Goal: Task Accomplishment & Management: Use online tool/utility

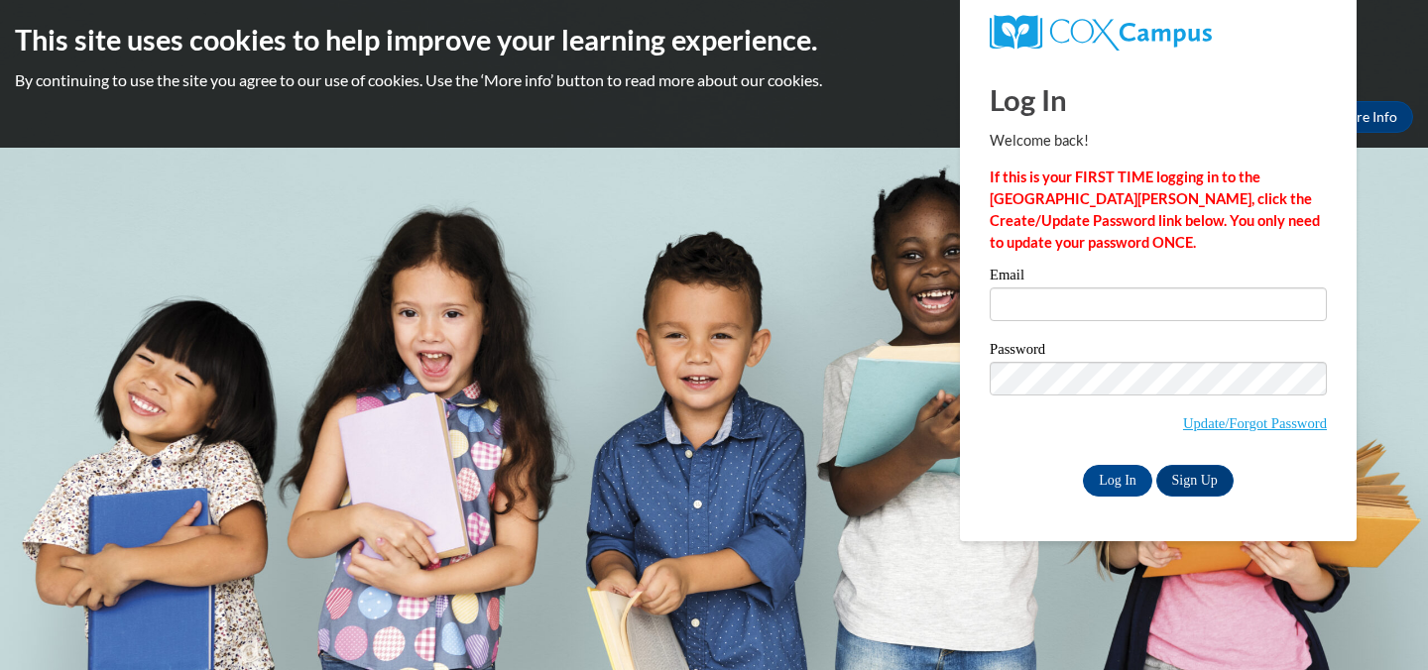
type input "smartstartlearningcenter@yahoo.com"
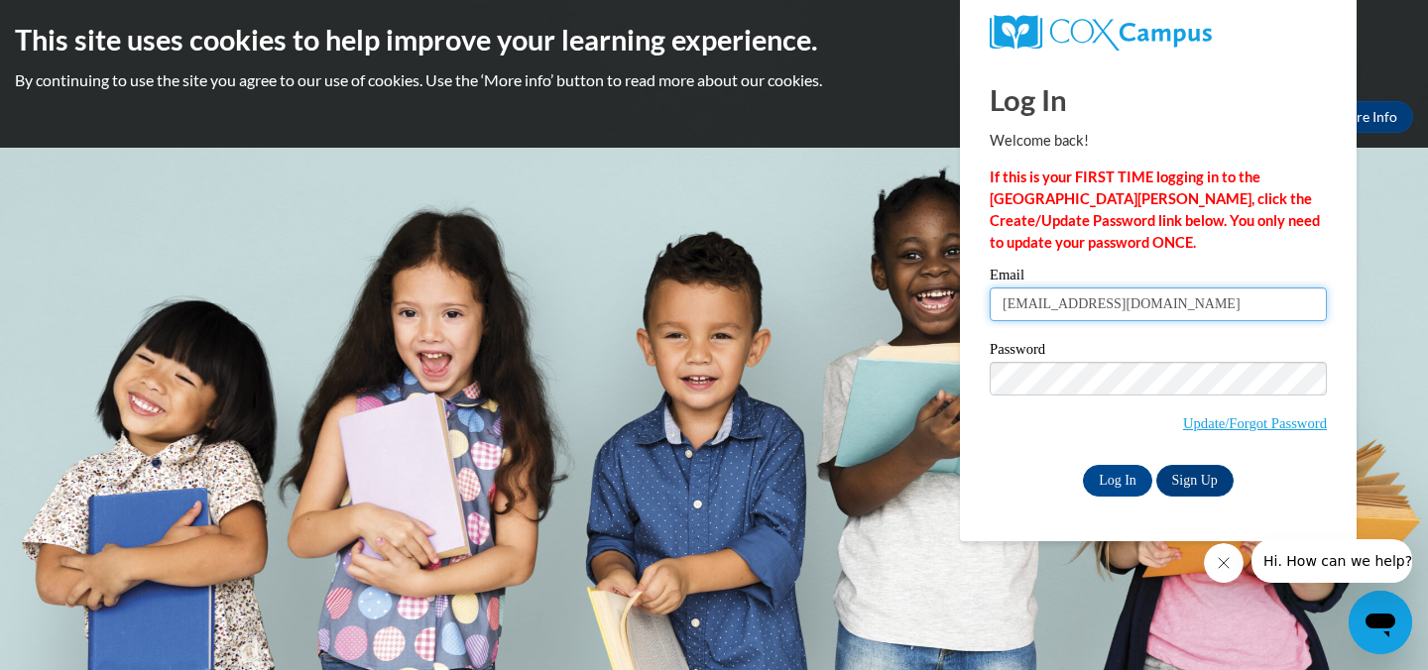
drag, startPoint x: 1241, startPoint y: 303, endPoint x: 1037, endPoint y: 291, distance: 203.7
click at [1037, 291] on input "smartstartlearningcenter@yahoo.com" at bounding box center [1158, 305] width 337 height 34
type input "teshia_scott@yahoo.com"
click at [1103, 481] on input "Log In" at bounding box center [1117, 481] width 69 height 32
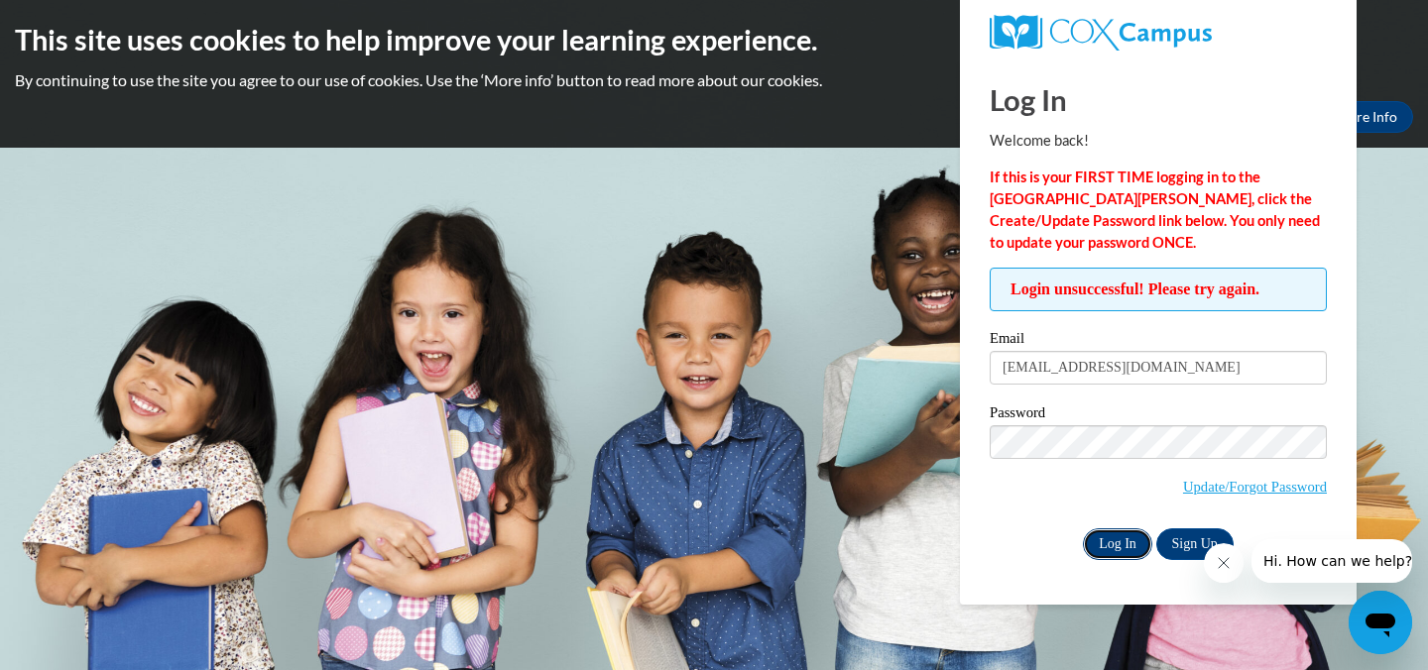
click at [1116, 556] on input "Log In" at bounding box center [1117, 545] width 69 height 32
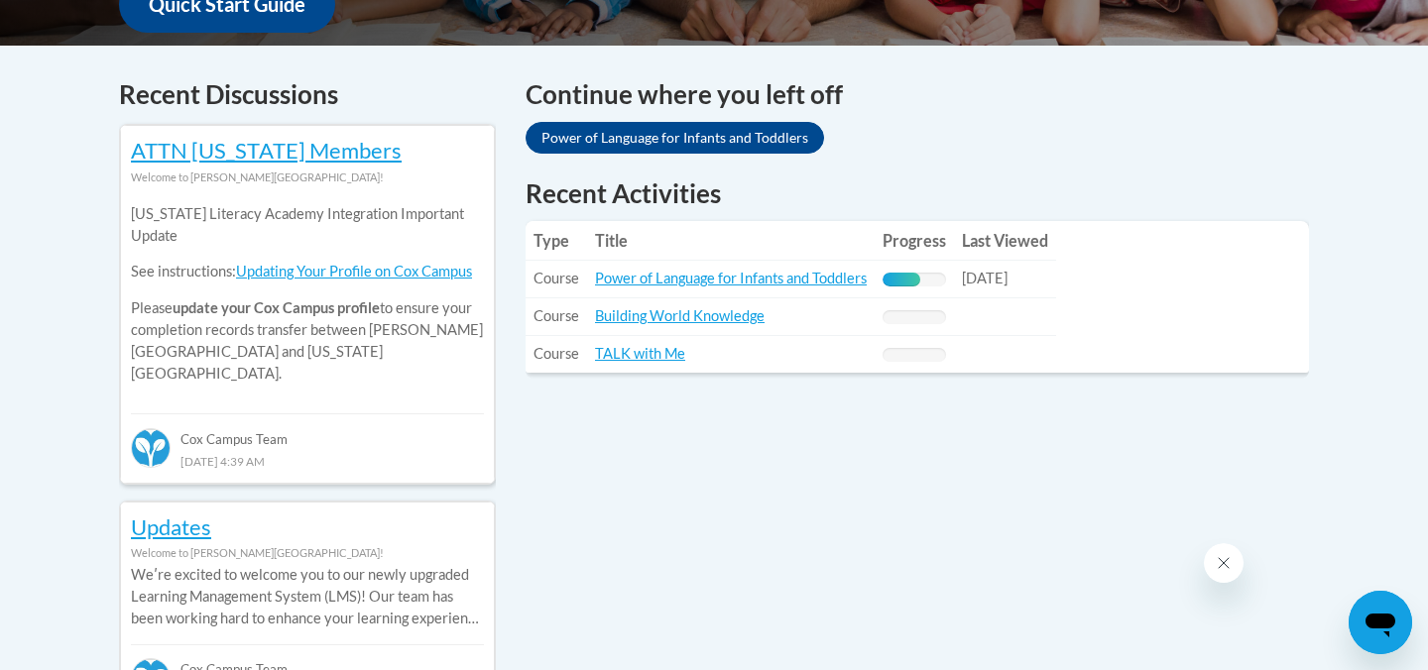
scroll to position [908, 0]
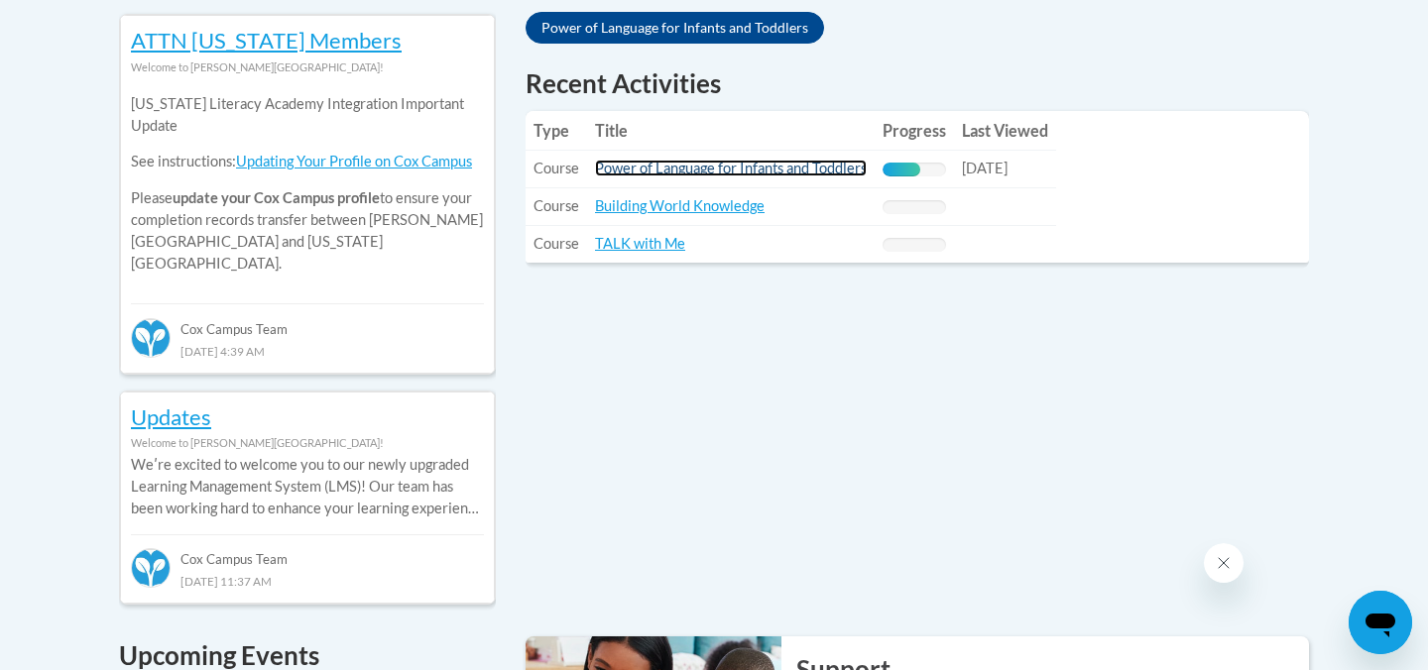
click at [803, 171] on link "Power of Language for Infants and Toddlers" at bounding box center [731, 168] width 272 height 17
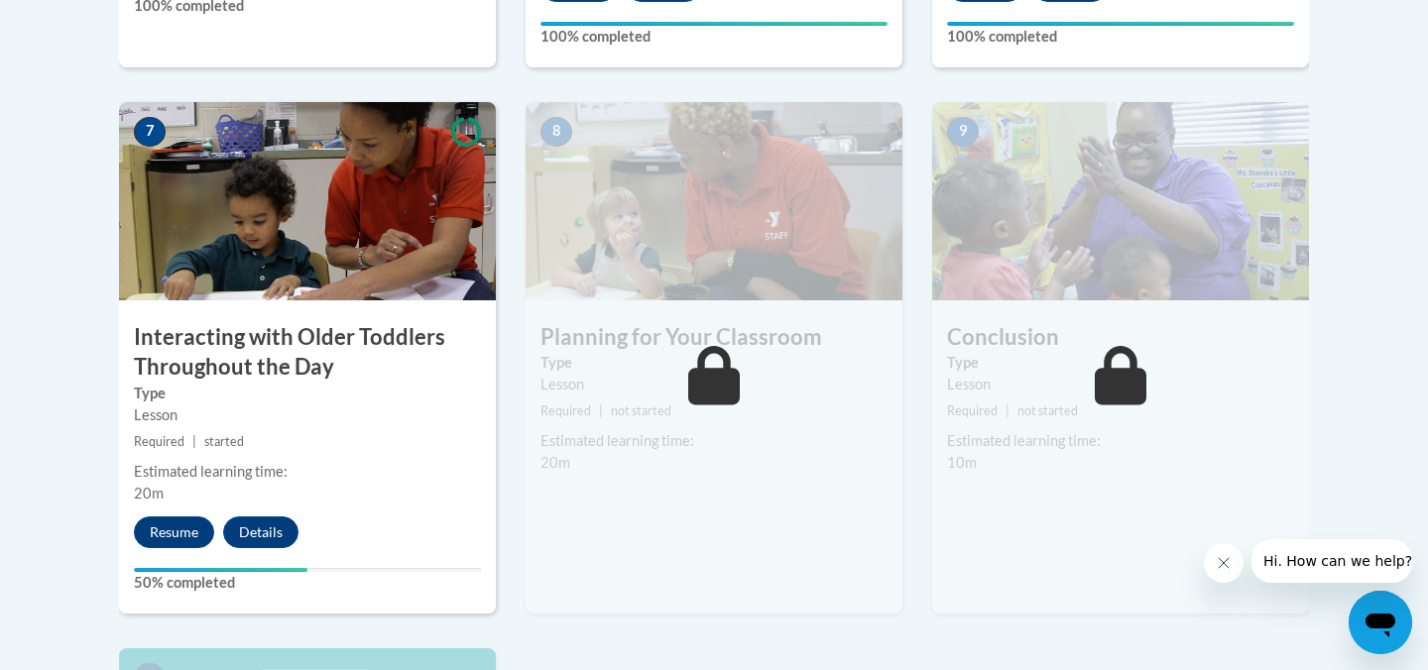
scroll to position [1665, 0]
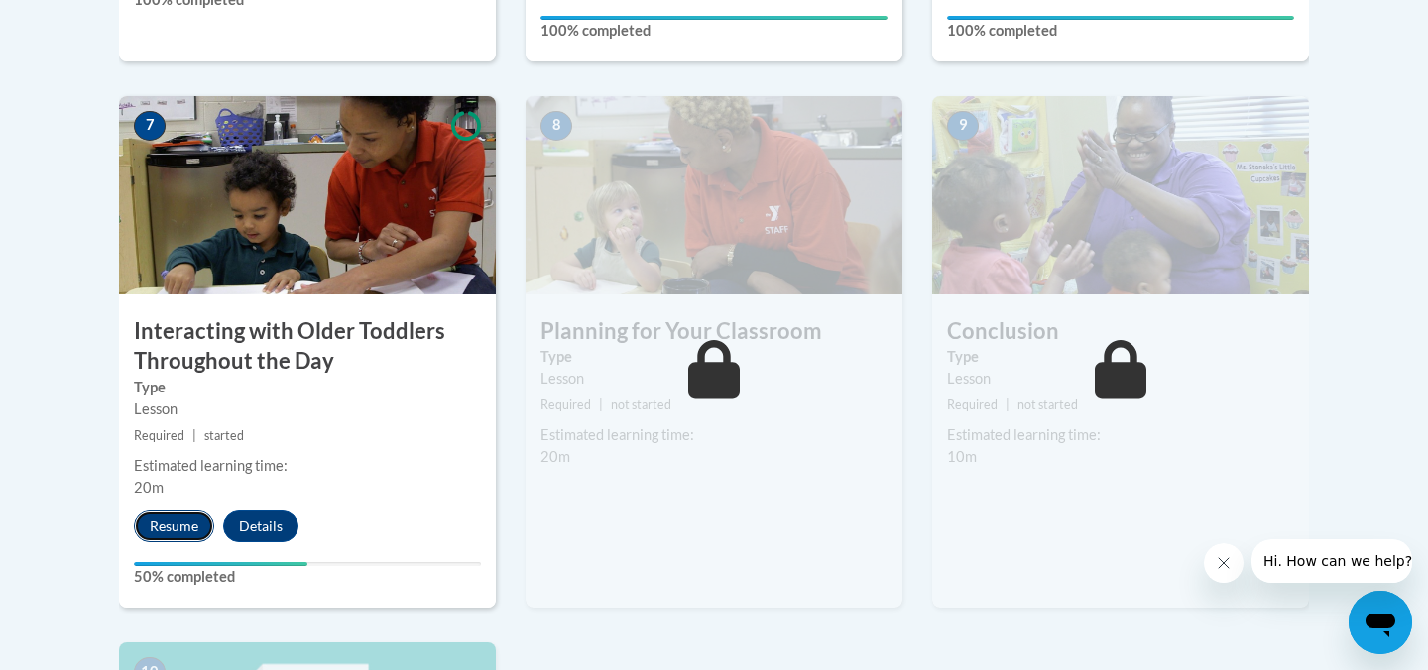
click at [185, 511] on button "Resume" at bounding box center [174, 527] width 80 height 32
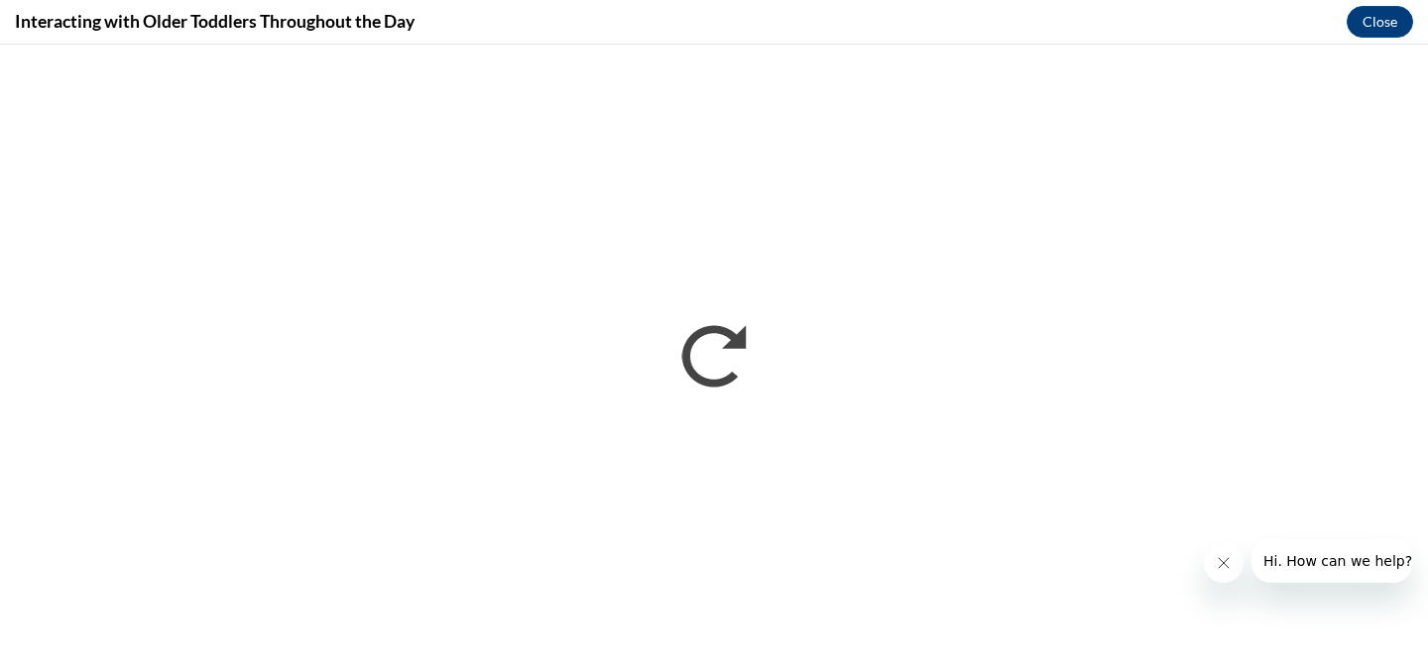
scroll to position [0, 0]
